Goal: Task Accomplishment & Management: Manage account settings

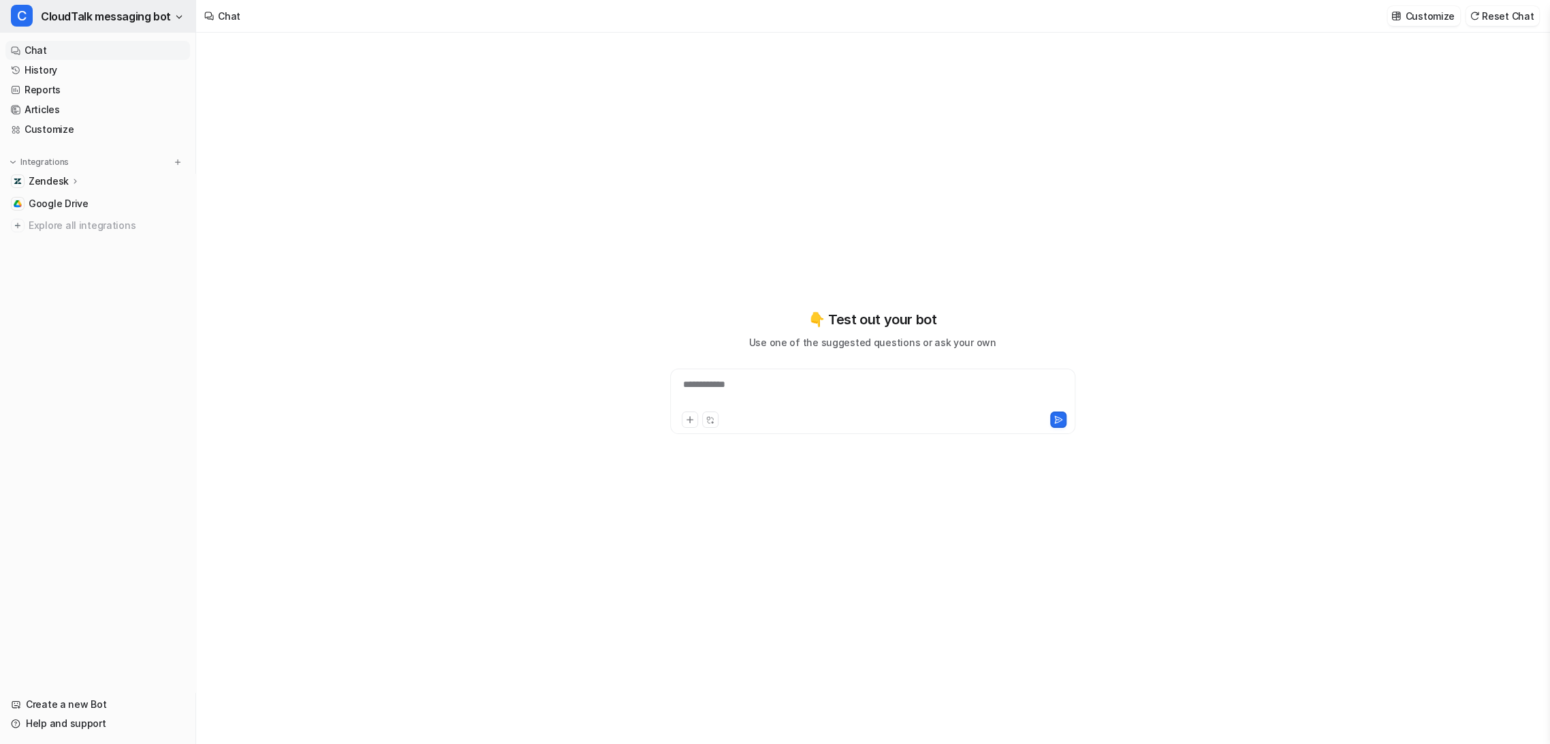
type textarea "**********"
click at [82, 20] on span "CloudTalk messaging bot" at bounding box center [106, 16] width 130 height 19
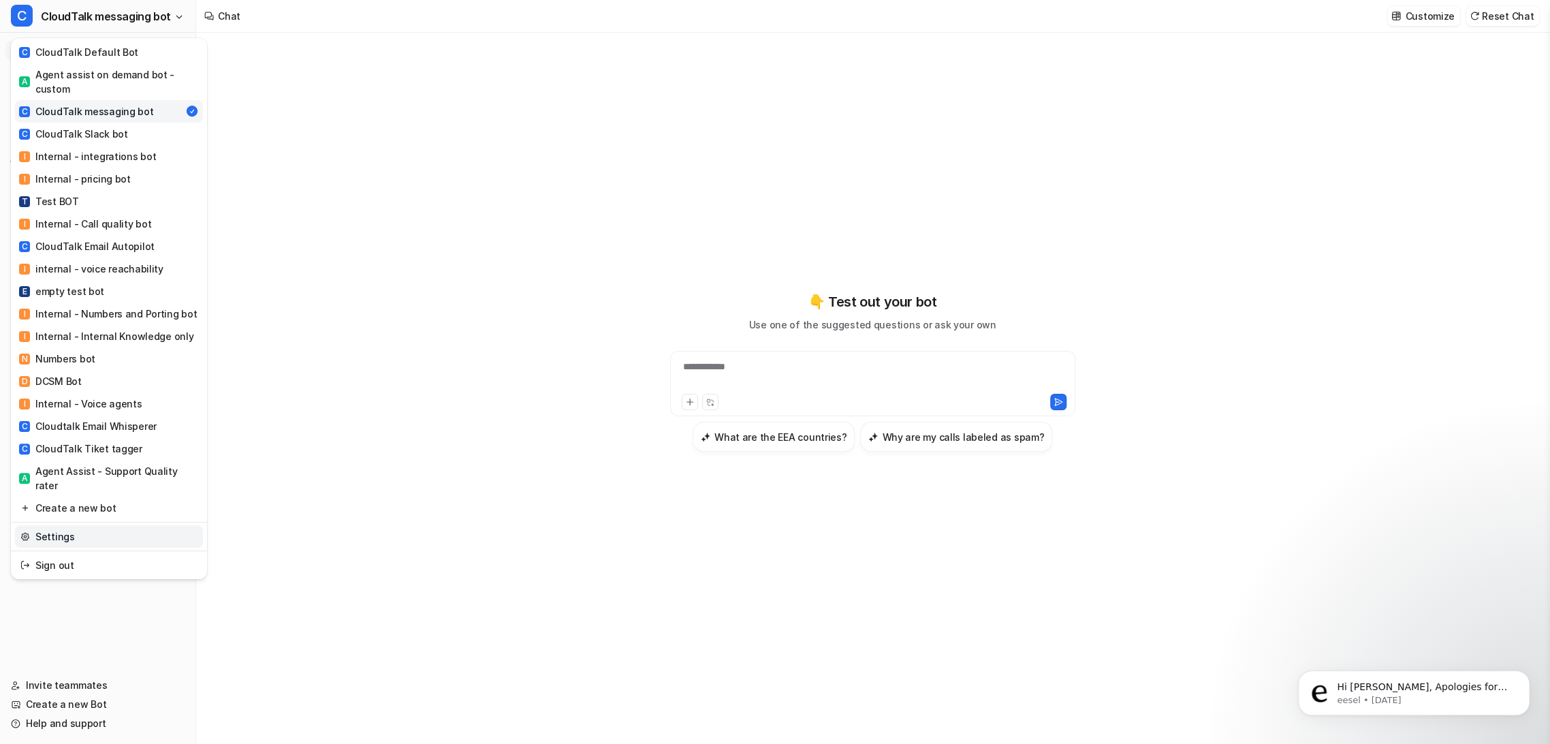
click at [95, 525] on link "Settings" at bounding box center [109, 536] width 188 height 22
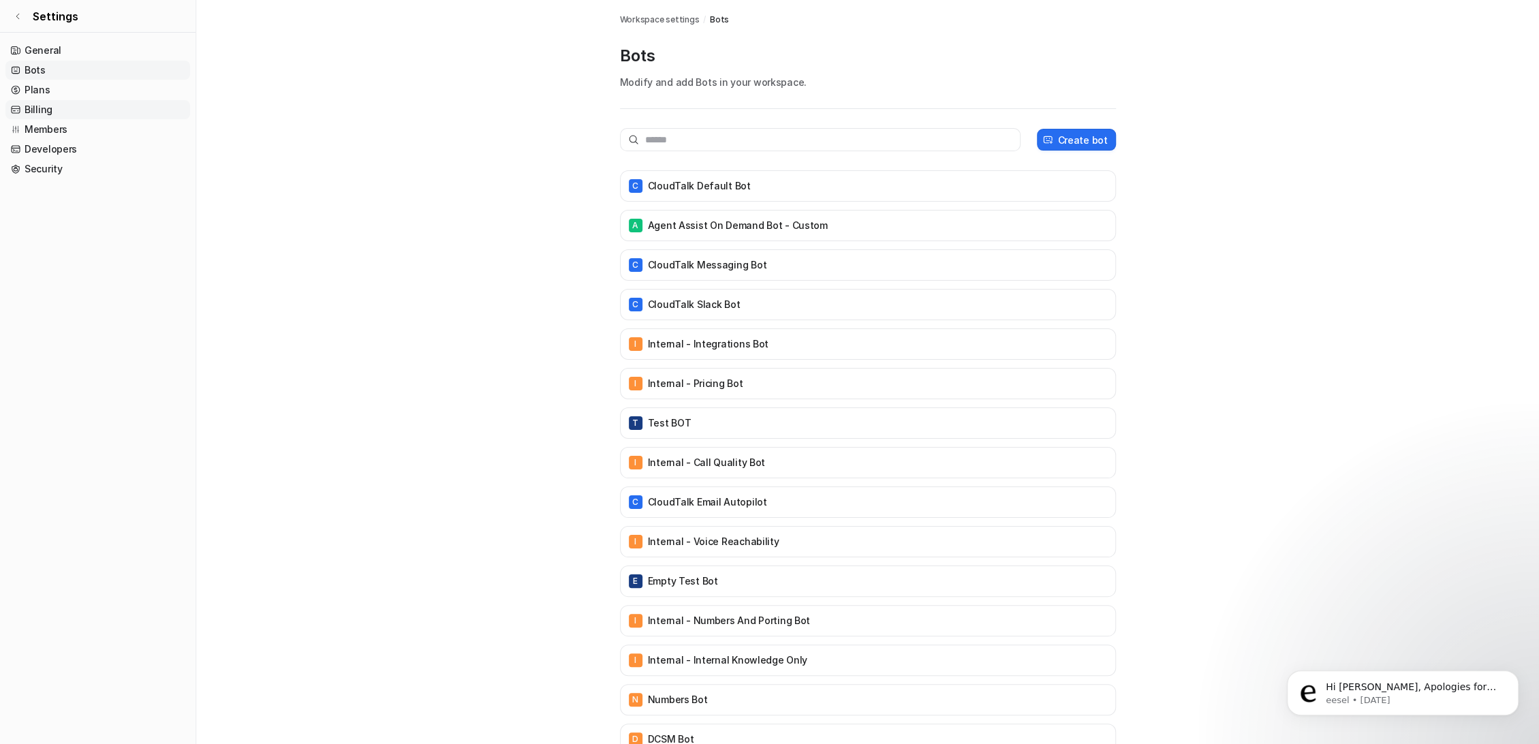
click at [43, 108] on link "Billing" at bounding box center [97, 109] width 185 height 19
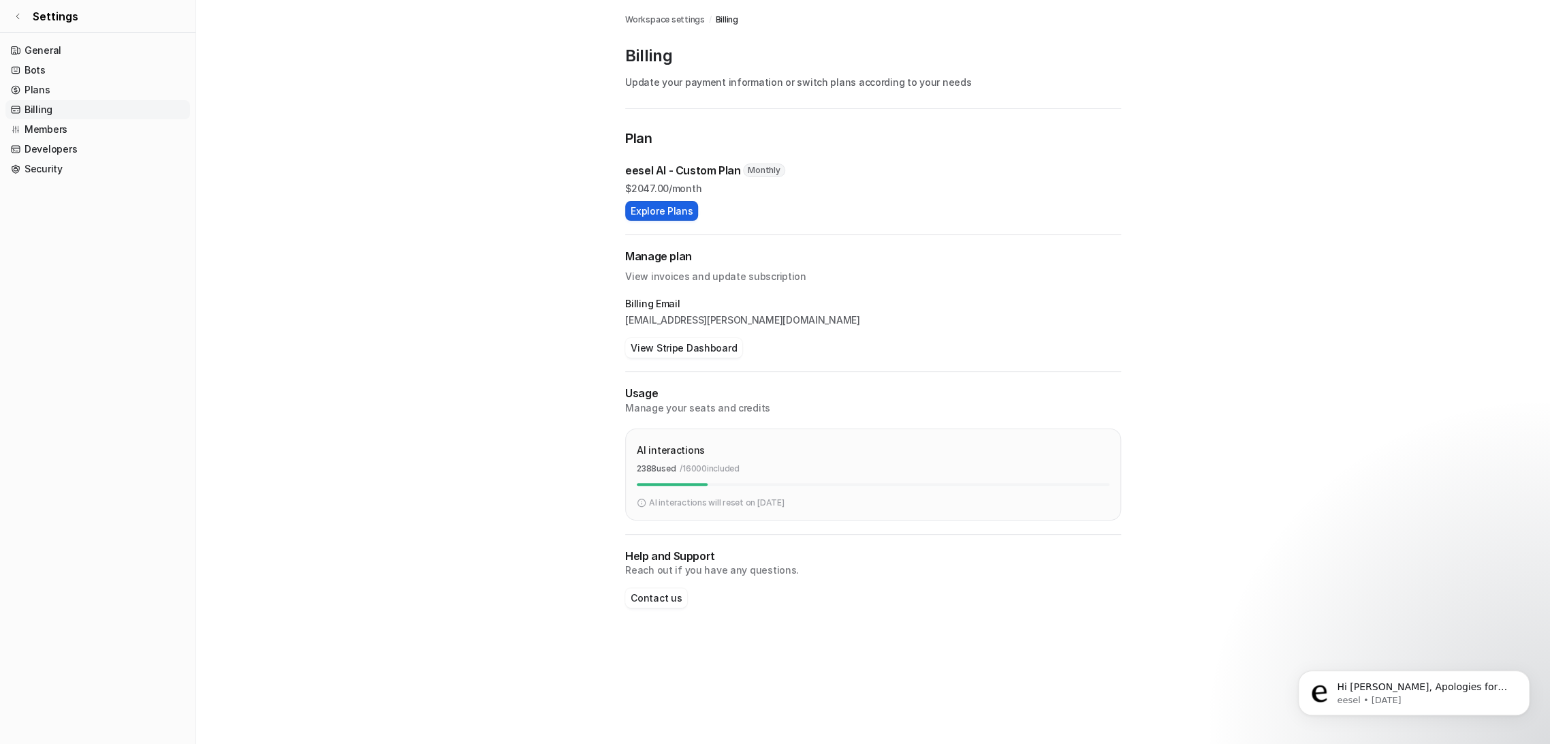
click at [645, 211] on button "Explore Plans" at bounding box center [661, 211] width 73 height 20
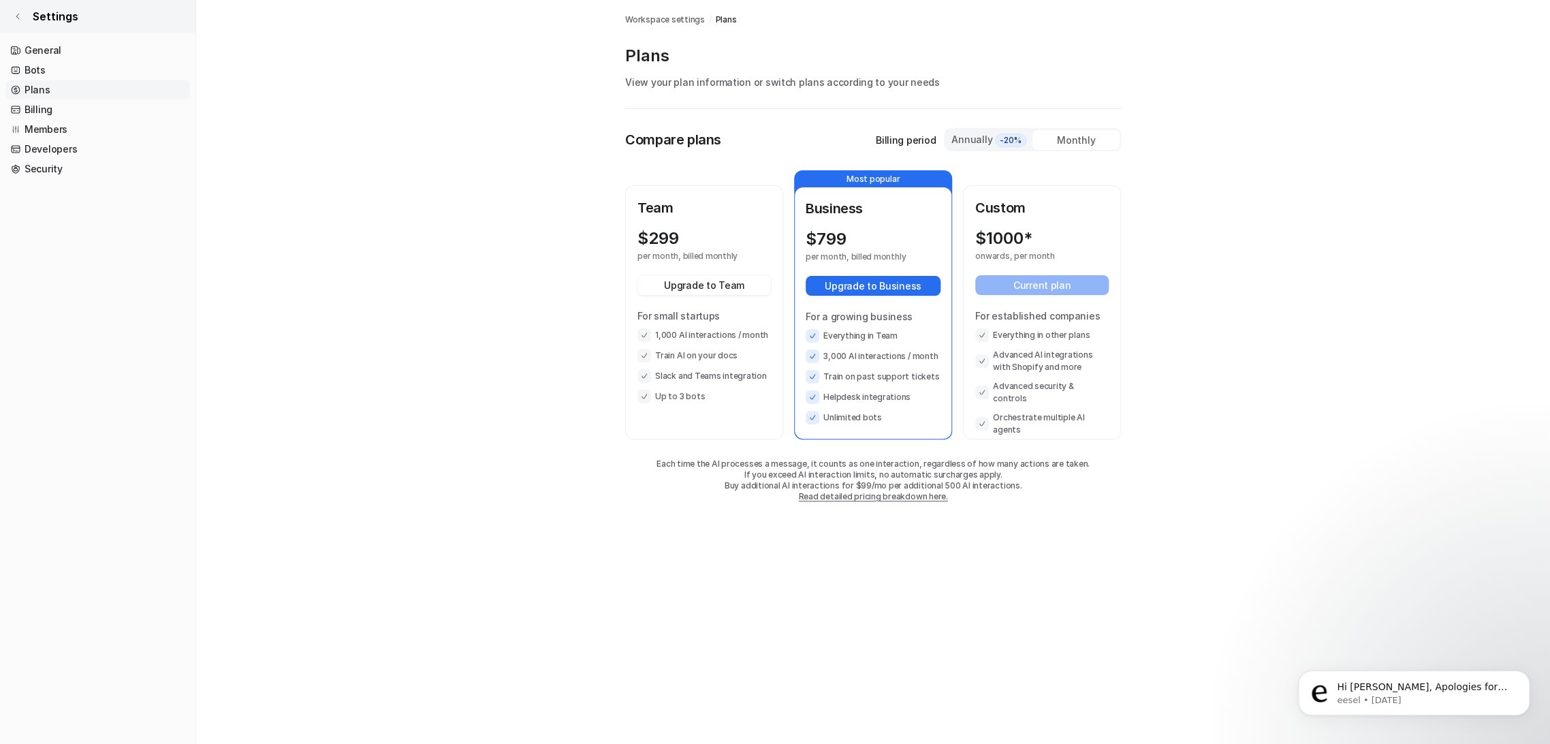
click at [22, 14] on link "Settings" at bounding box center [97, 16] width 195 height 33
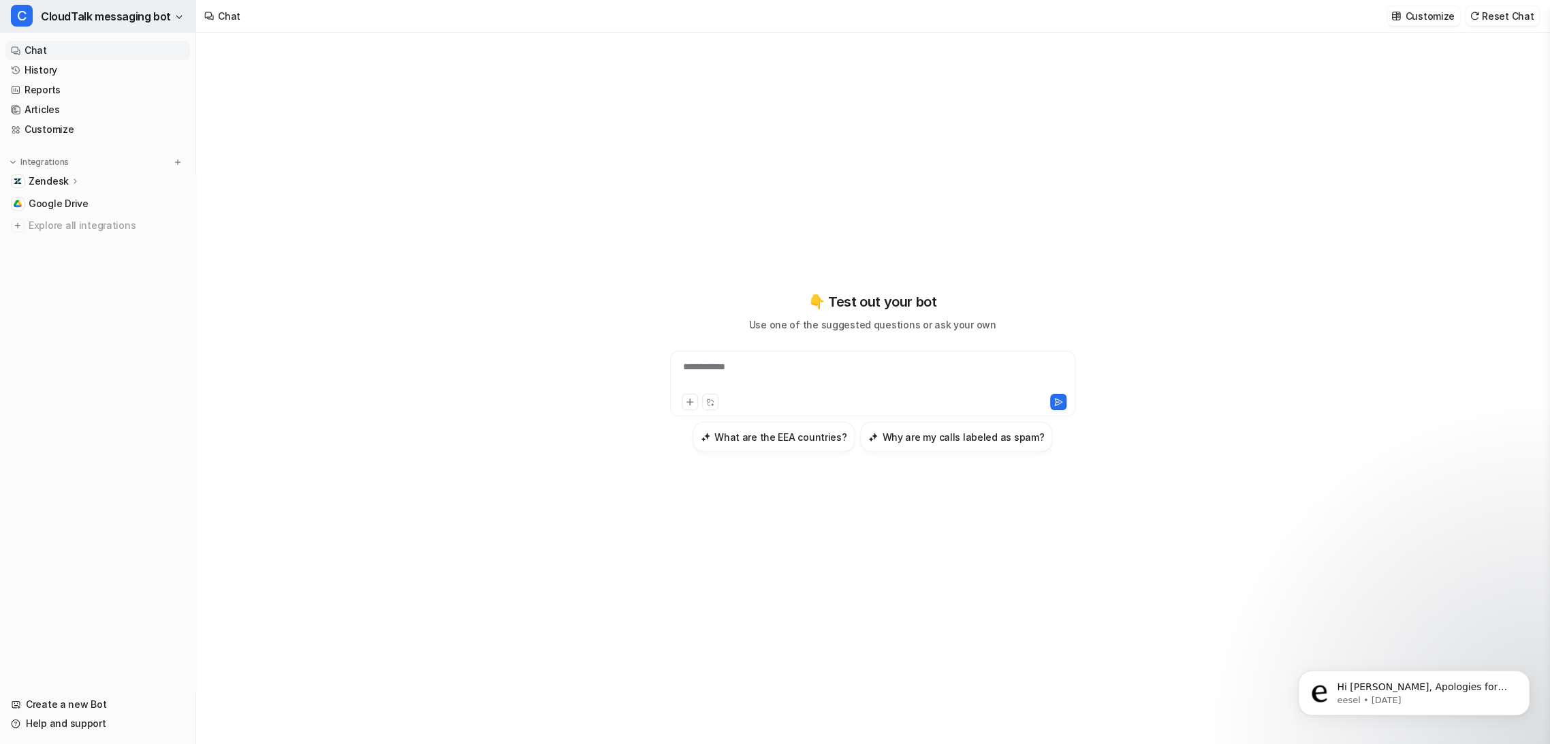
click at [90, 29] on button "C CloudTalk messaging bot" at bounding box center [97, 16] width 195 height 33
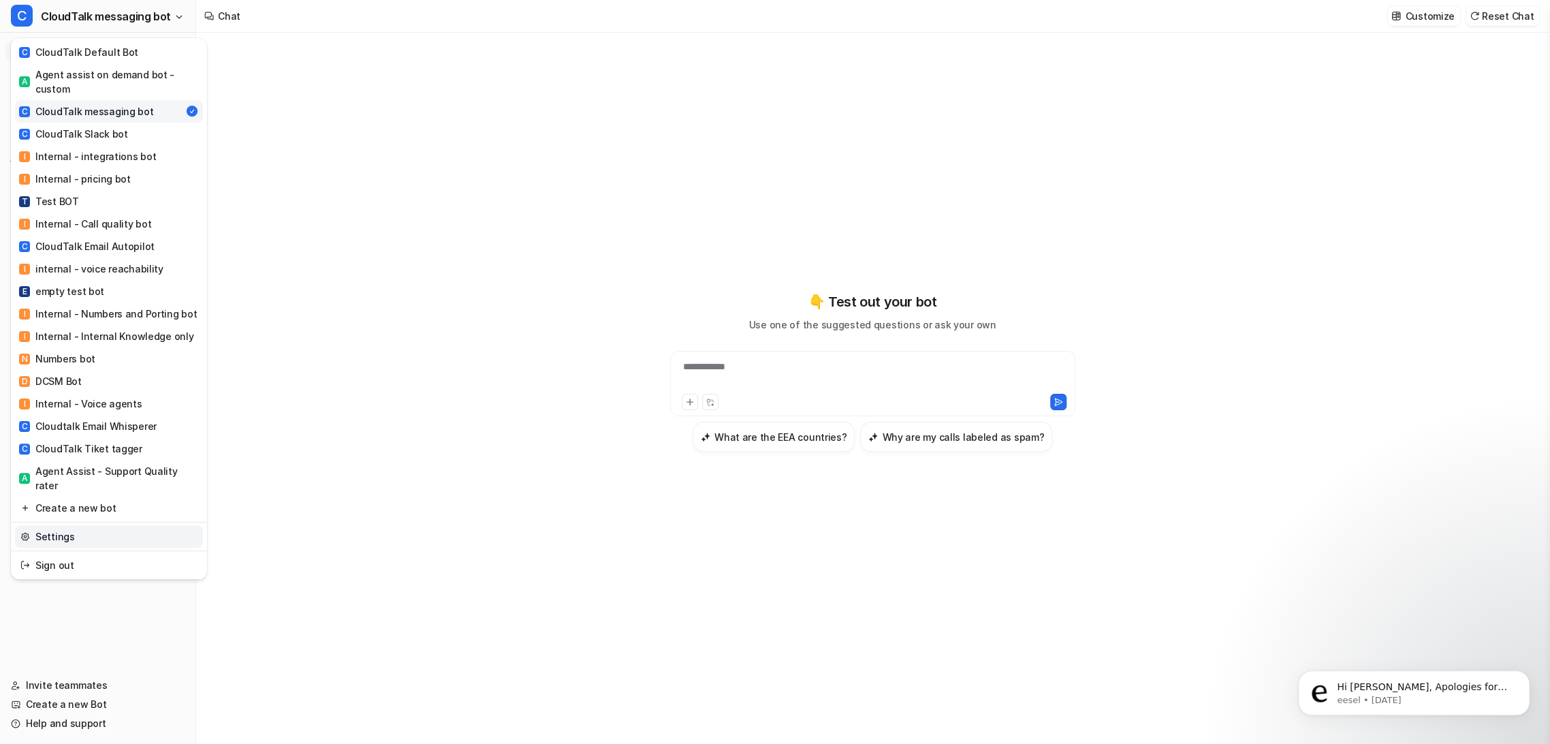
click at [48, 527] on link "Settings" at bounding box center [109, 536] width 188 height 22
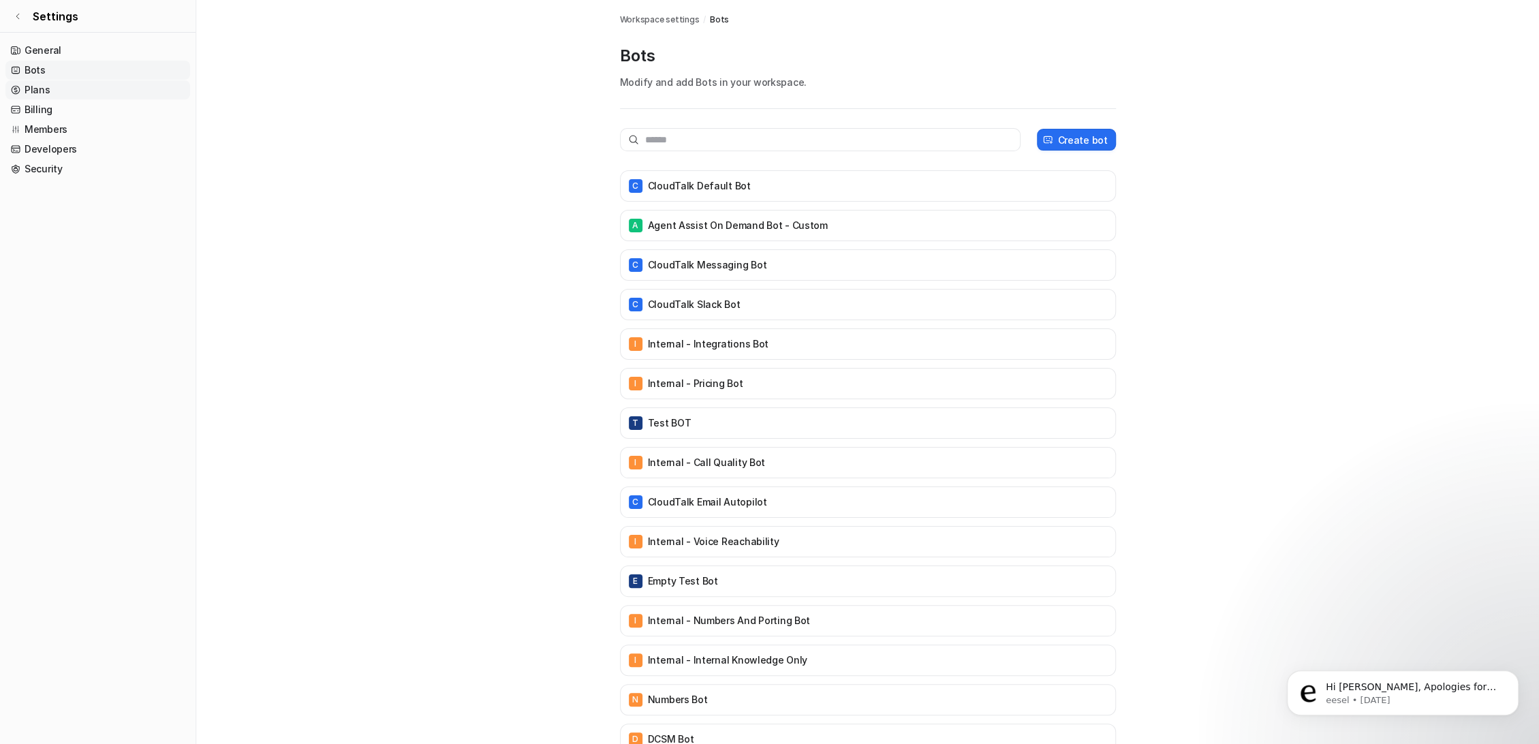
click at [45, 88] on link "Plans" at bounding box center [97, 89] width 185 height 19
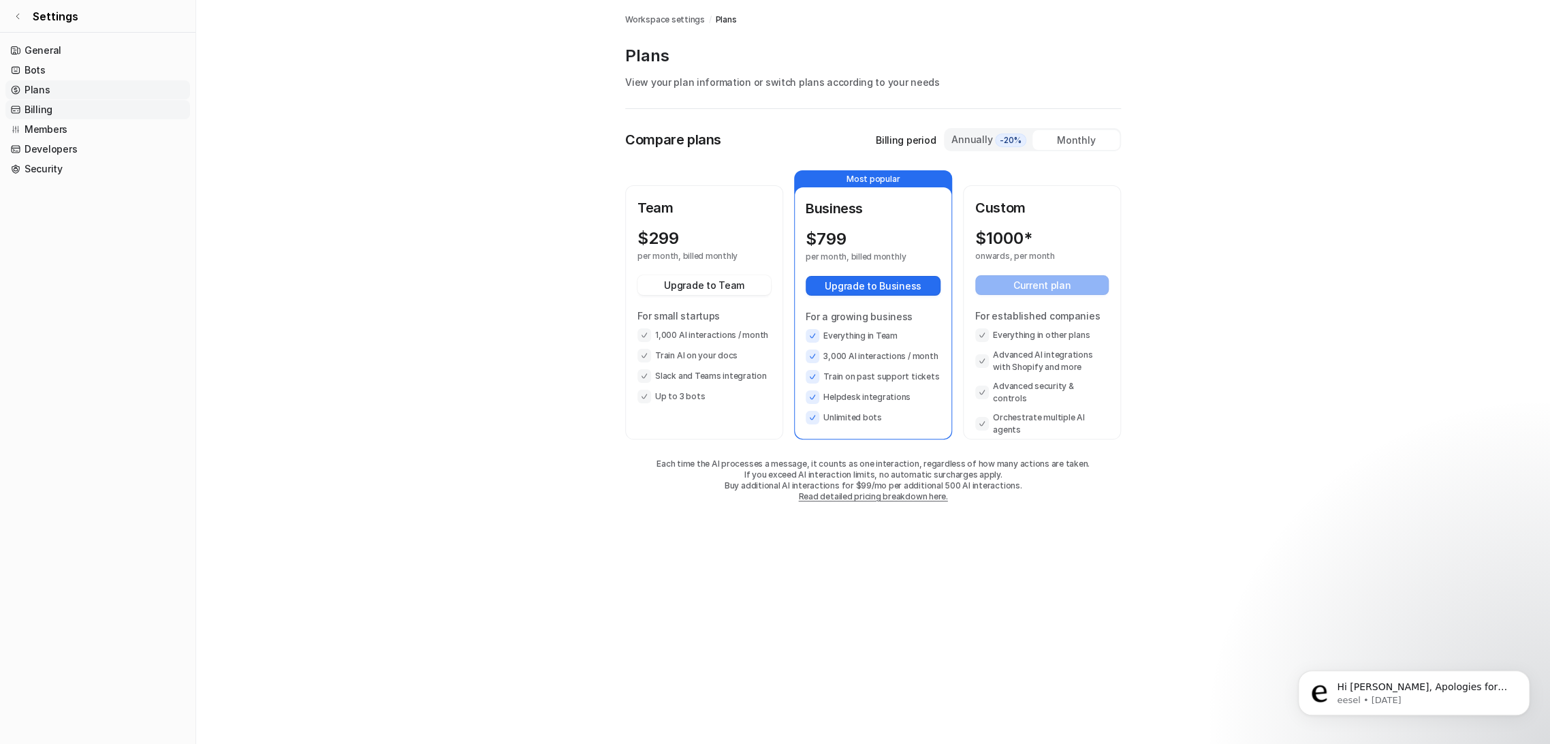
click at [37, 118] on link "Billing" at bounding box center [97, 109] width 185 height 19
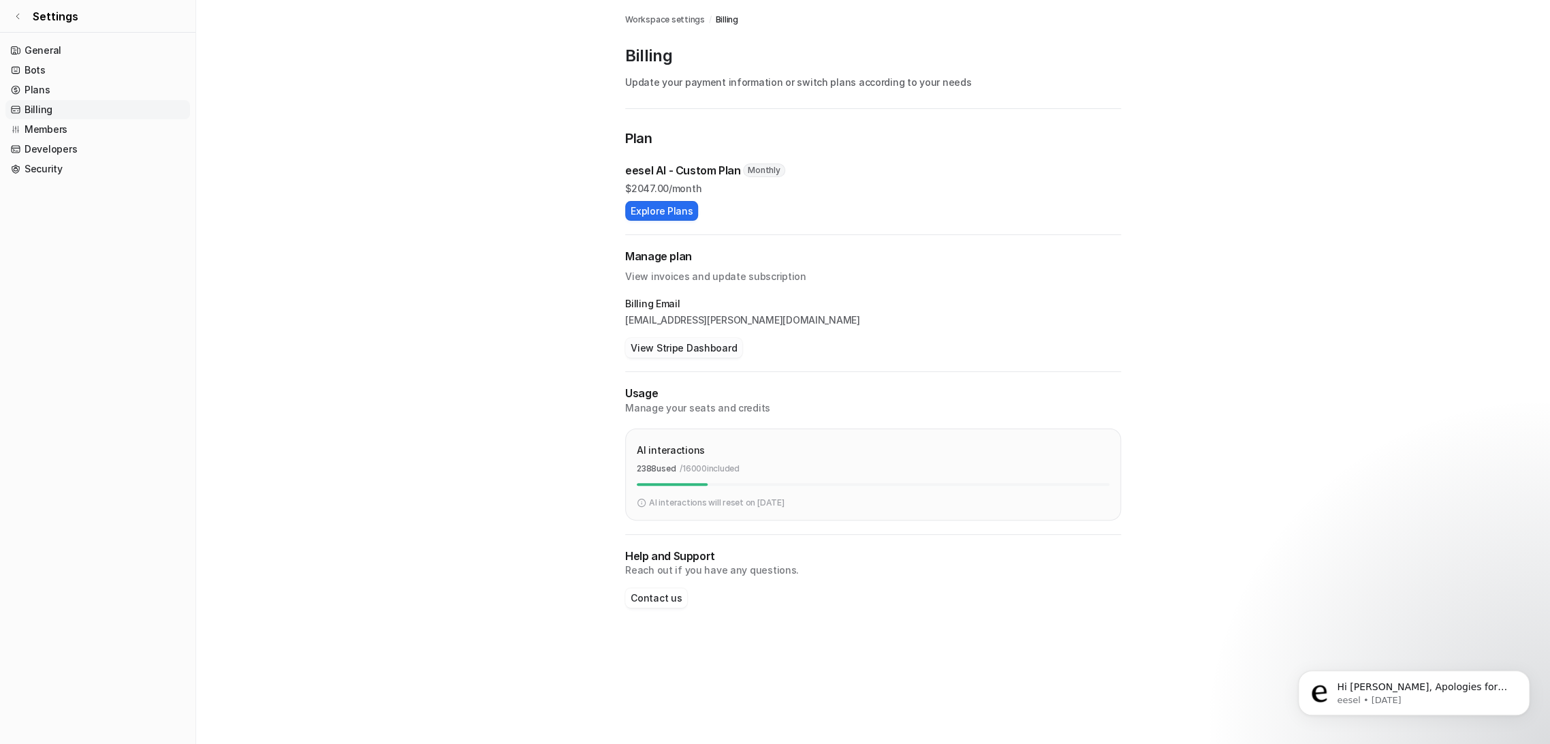
click at [708, 342] on button "View Stripe Dashboard" at bounding box center [683, 348] width 117 height 20
